Goal: Transaction & Acquisition: Purchase product/service

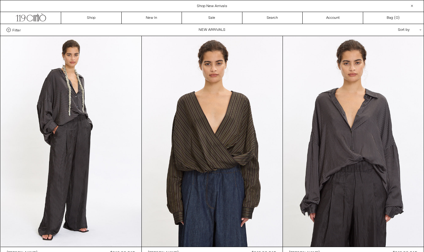
click at [400, 182] on div "Close dialog JOIN OUR MAILING LIST Subscribe to receive 10% off your first purc…" at bounding box center [212, 126] width 424 height 252
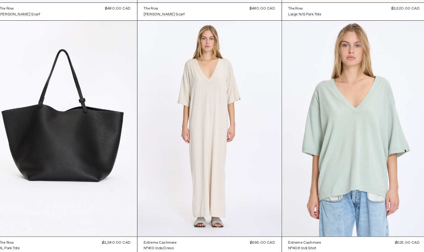
scroll to position [5282, 0]
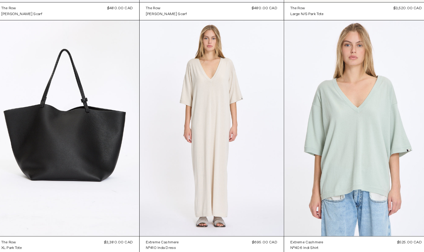
click at [206, 193] on at bounding box center [212, 125] width 141 height 211
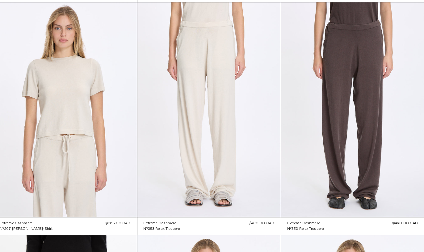
scroll to position [6444, 0]
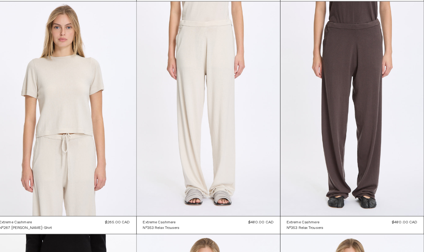
click at [365, 151] on at bounding box center [353, 108] width 141 height 211
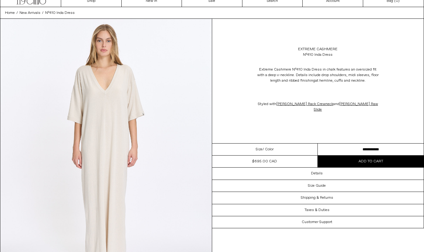
scroll to position [5, 0]
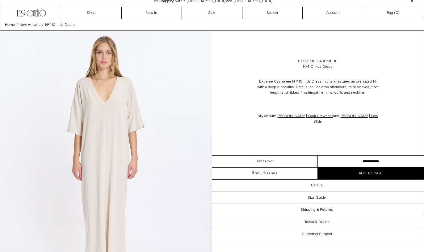
click at [272, 163] on span "/ Color" at bounding box center [267, 162] width 11 height 6
click at [320, 193] on div "Size Guide" at bounding box center [318, 198] width 212 height 12
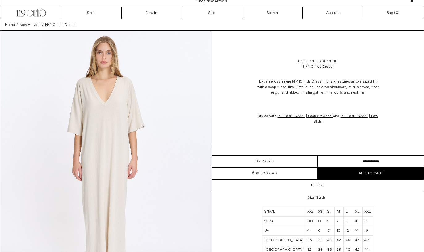
click at [317, 189] on div "Details" at bounding box center [318, 186] width 212 height 12
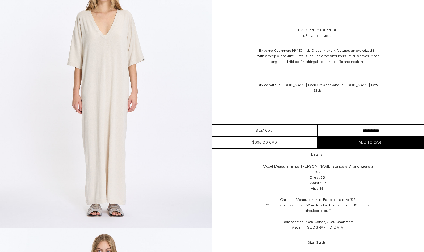
scroll to position [72, 0]
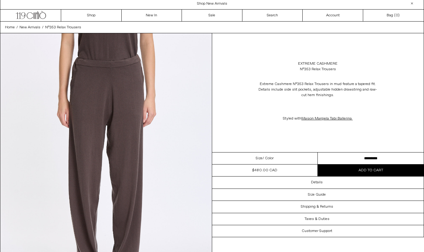
scroll to position [3, 0]
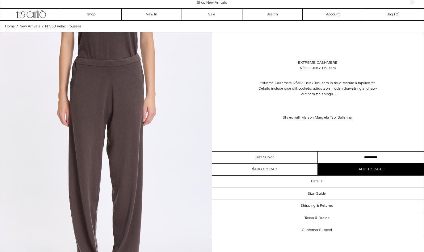
click at [328, 191] on div "Size Guide" at bounding box center [318, 194] width 212 height 12
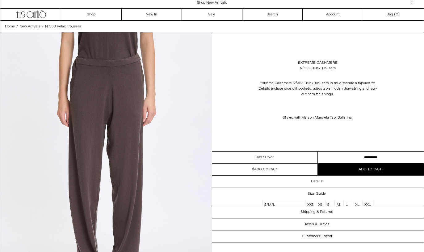
scroll to position [3, 0]
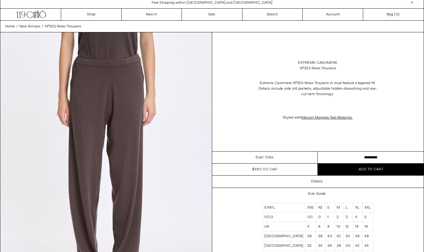
click at [323, 187] on div "Details" at bounding box center [318, 182] width 212 height 12
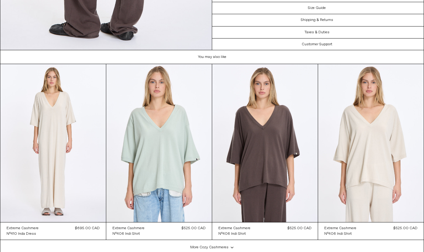
scroll to position [778, 0]
